Goal: Information Seeking & Learning: Learn about a topic

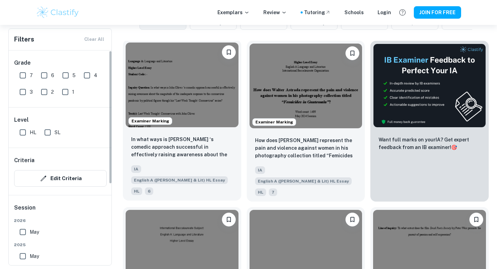
scroll to position [196, 0]
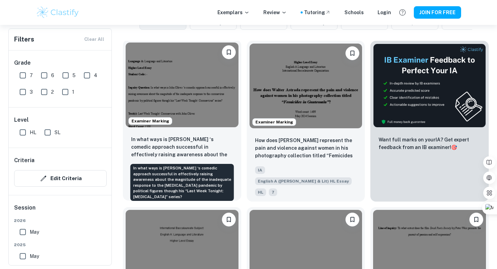
click at [198, 138] on p "In what ways is [PERSON_NAME] ‘s comedic approach successful in effectively rai…" at bounding box center [182, 146] width 102 height 23
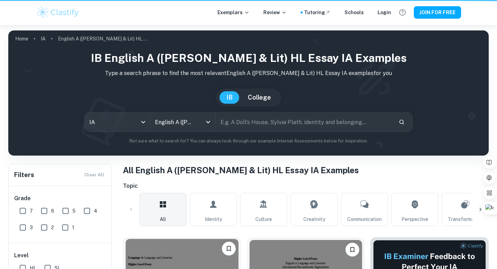
scroll to position [196, 0]
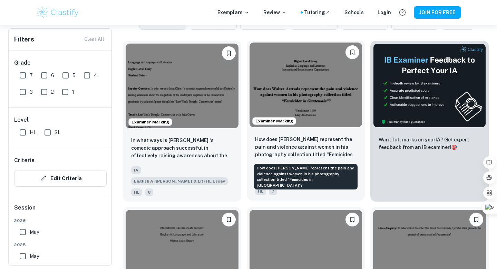
click at [283, 137] on p "How does [PERSON_NAME] represent the pain and violence against women in his pho…" at bounding box center [306, 146] width 102 height 23
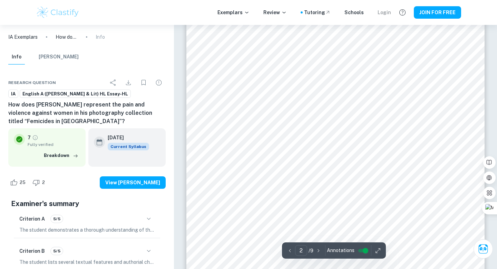
scroll to position [167, 0]
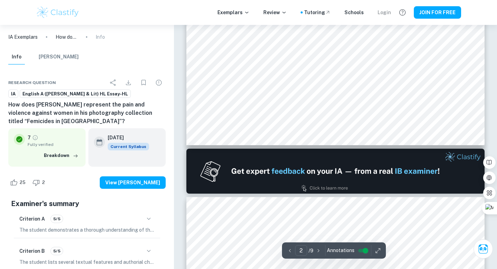
type input "1"
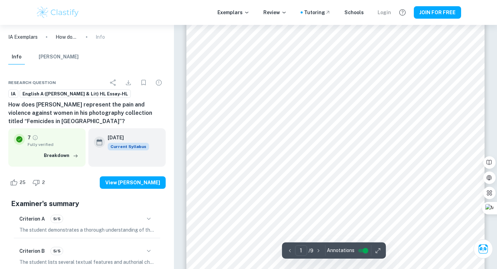
scroll to position [0, 0]
